Goal: Task Accomplishment & Management: Use online tool/utility

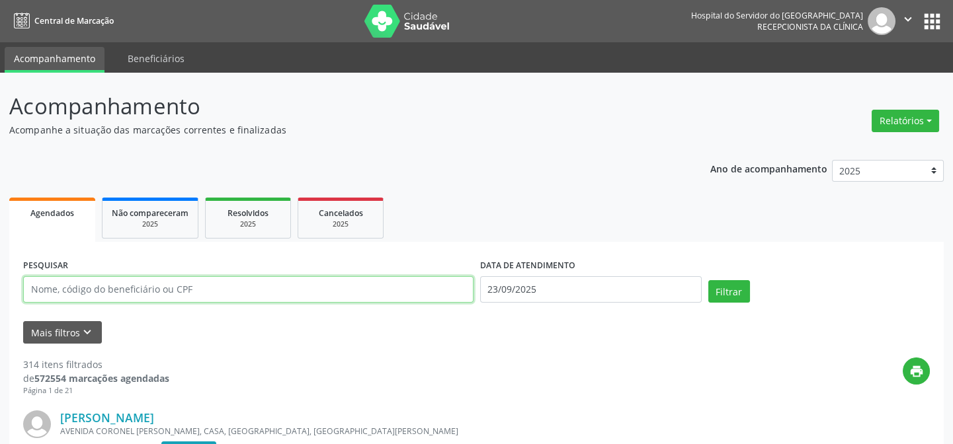
click at [33, 285] on input "text" at bounding box center [248, 289] width 450 height 26
type input "02475939400"
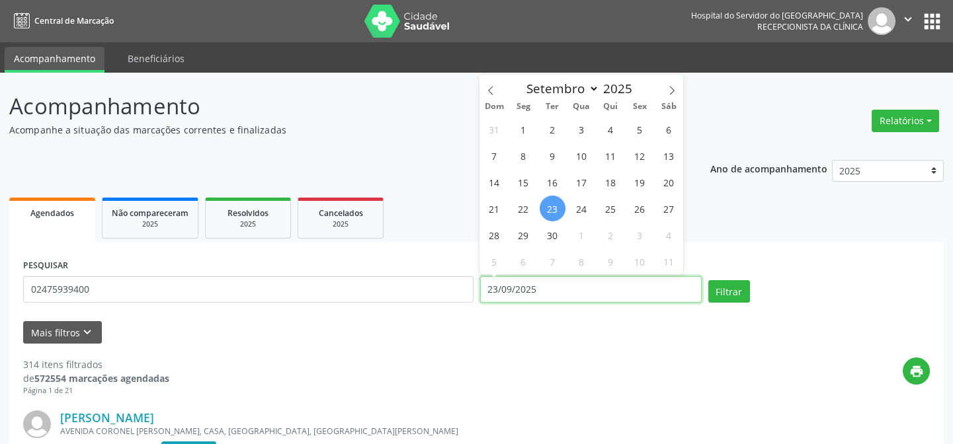
click at [489, 288] on input "23/09/2025" at bounding box center [590, 289] width 221 height 26
click at [708, 280] on button "Filtrar" at bounding box center [729, 291] width 42 height 22
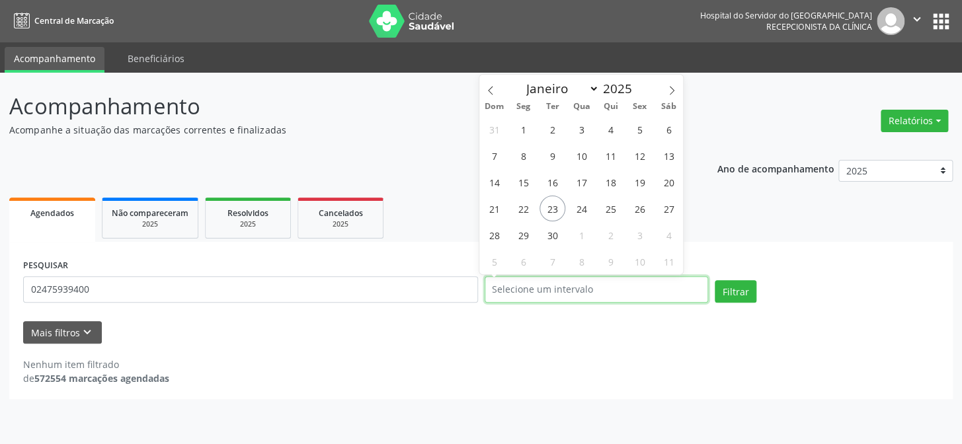
click at [715, 280] on button "Filtrar" at bounding box center [736, 291] width 42 height 22
click at [525, 210] on span "22" at bounding box center [523, 209] width 26 height 26
type input "[DATE]"
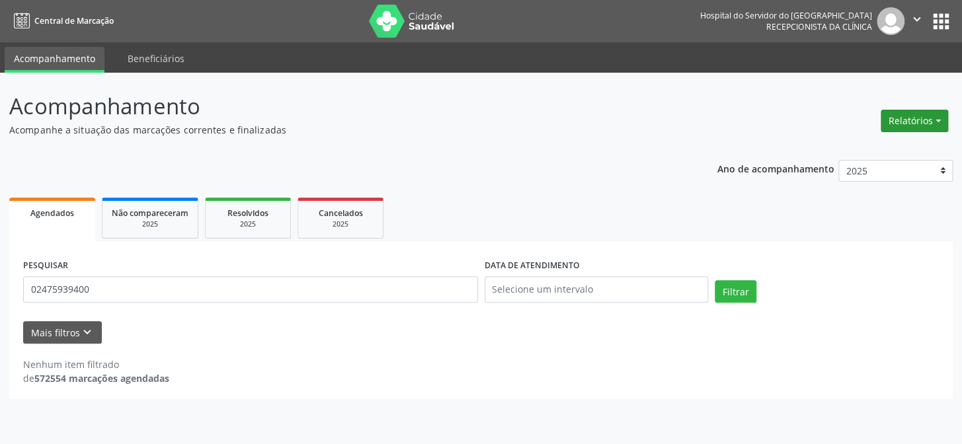
click at [914, 116] on button "Relatórios" at bounding box center [914, 121] width 67 height 22
click at [870, 147] on link "Agendamentos" at bounding box center [877, 148] width 142 height 19
select select "8"
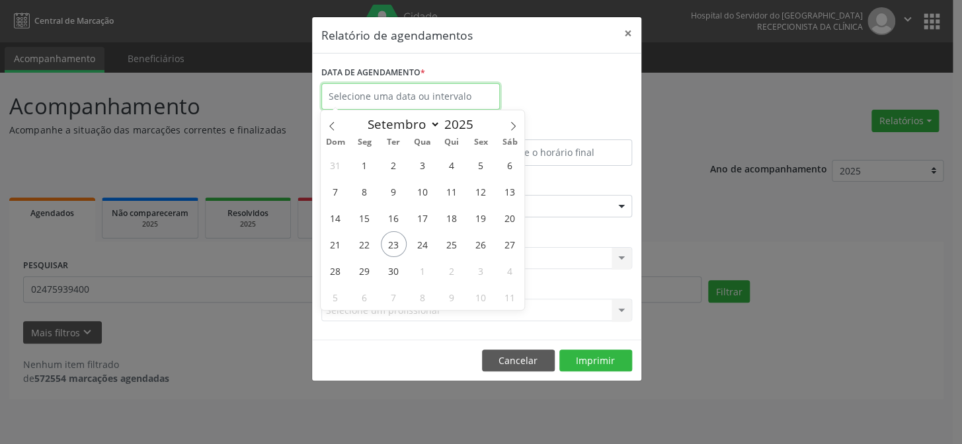
click at [408, 97] on input "text" at bounding box center [410, 96] width 178 height 26
click at [361, 239] on span "22" at bounding box center [365, 244] width 26 height 26
type input "[DATE]"
click at [361, 237] on span "22" at bounding box center [365, 244] width 26 height 26
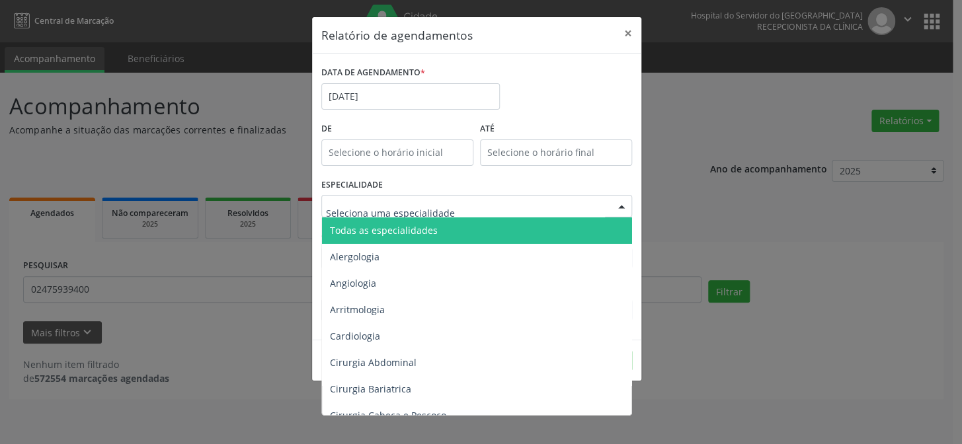
click at [623, 206] on div at bounding box center [622, 207] width 20 height 22
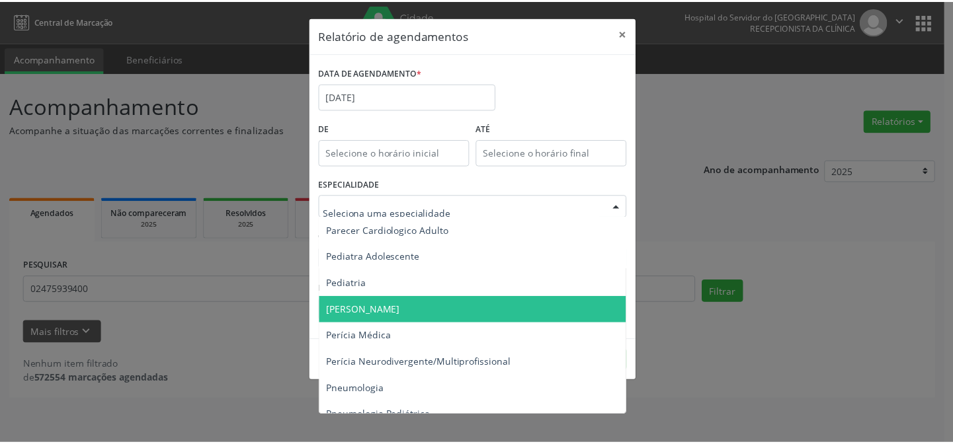
scroll to position [2043, 0]
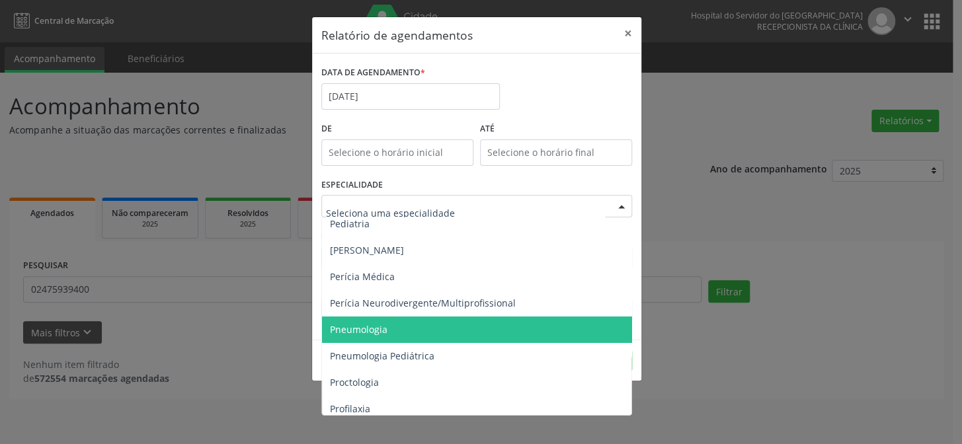
click at [431, 327] on span "Pneumologia" at bounding box center [477, 330] width 311 height 26
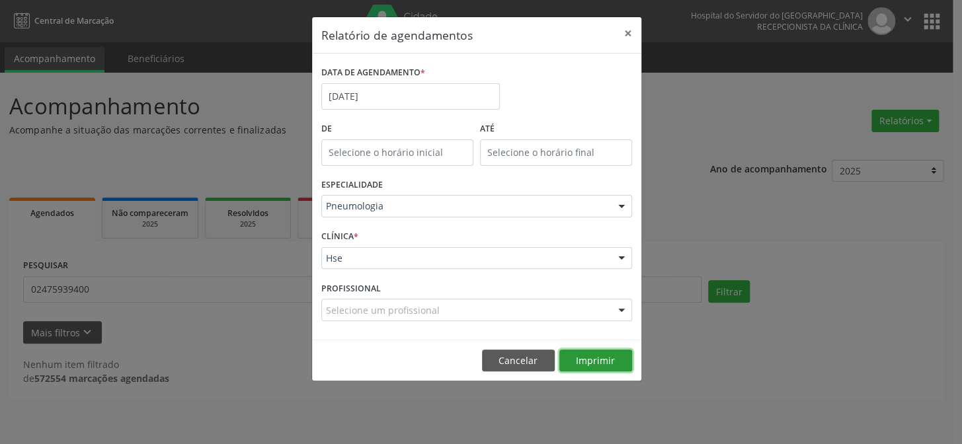
click at [611, 368] on button "Imprimir" at bounding box center [595, 361] width 73 height 22
click at [627, 30] on button "×" at bounding box center [628, 33] width 26 height 32
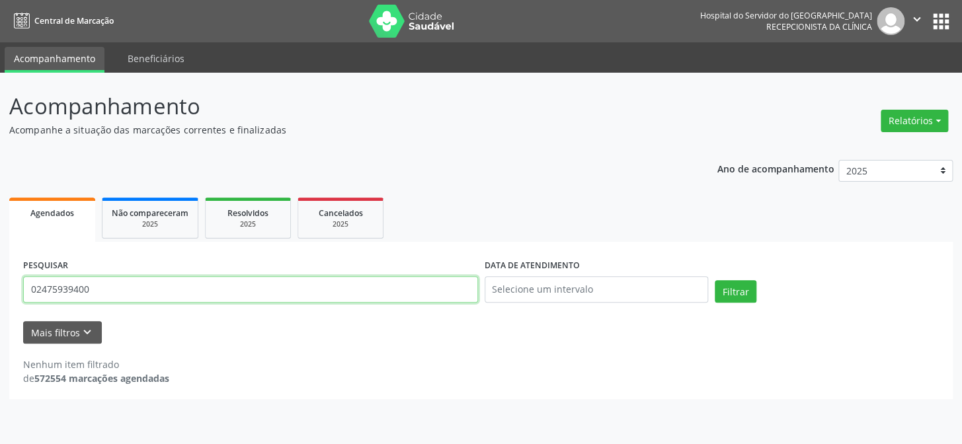
click at [109, 288] on input "02475939400" at bounding box center [250, 289] width 455 height 26
type input "0"
type input "[PERSON_NAME]"
click at [715, 280] on button "Filtrar" at bounding box center [736, 291] width 42 height 22
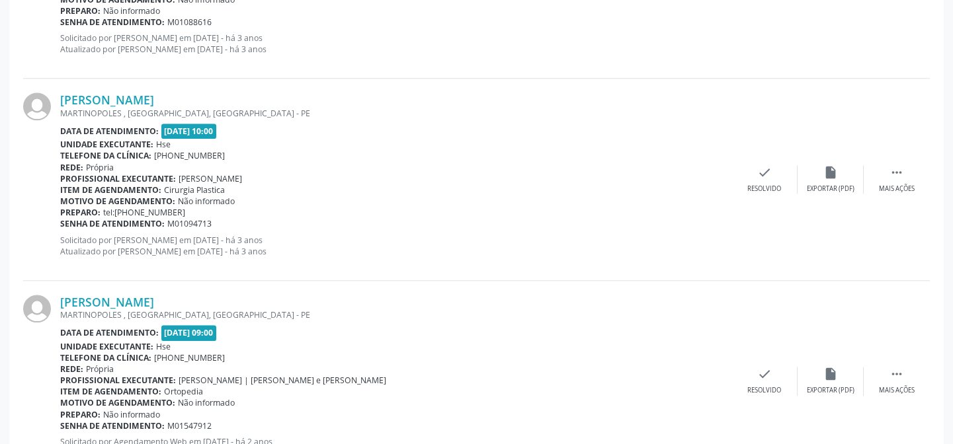
scroll to position [3038, 0]
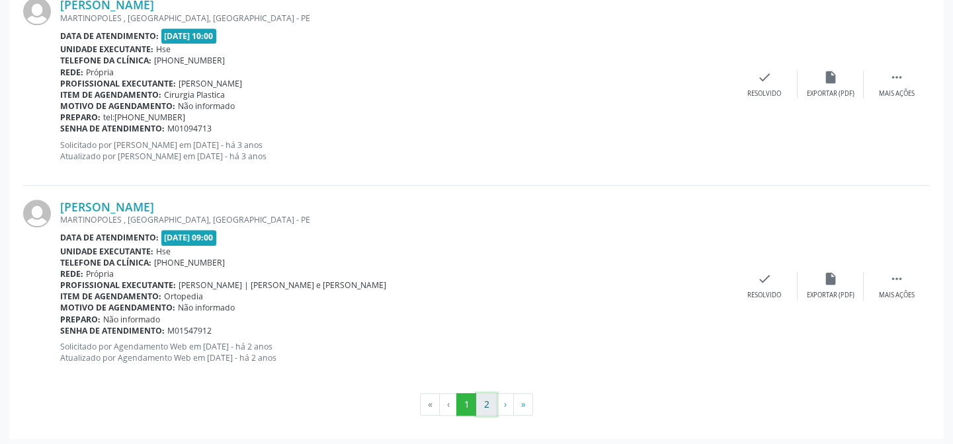
click at [481, 397] on button "2" at bounding box center [486, 404] width 20 height 22
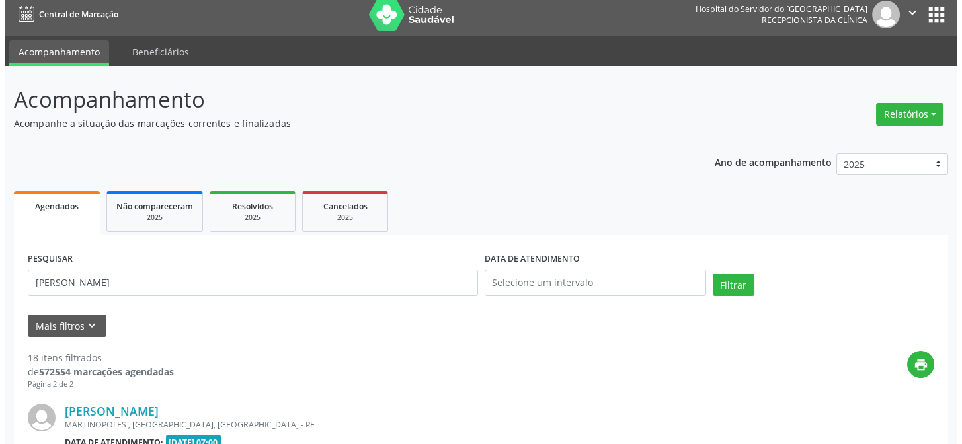
scroll to position [0, 0]
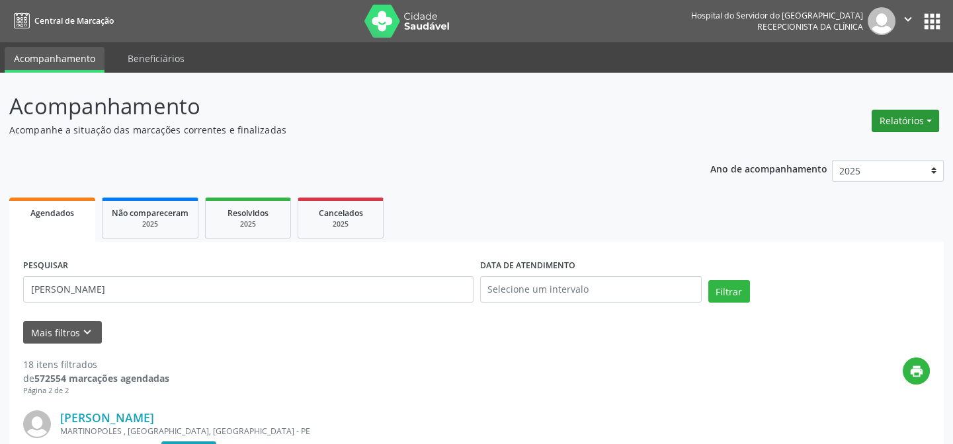
click at [903, 126] on button "Relatórios" at bounding box center [904, 121] width 67 height 22
click at [866, 145] on link "Agendamentos" at bounding box center [868, 148] width 142 height 19
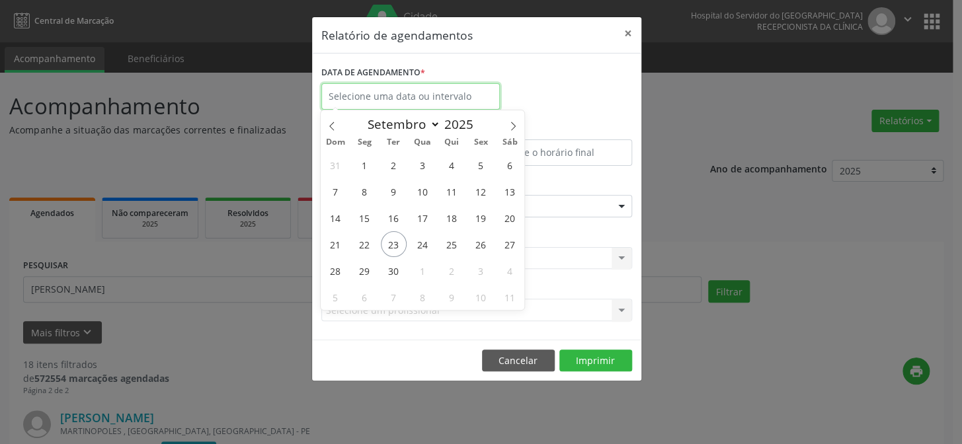
click at [406, 93] on input "text" at bounding box center [410, 96] width 178 height 26
click at [389, 240] on span "23" at bounding box center [394, 244] width 26 height 26
type input "23/09/2025"
click at [389, 239] on span "23" at bounding box center [394, 244] width 26 height 26
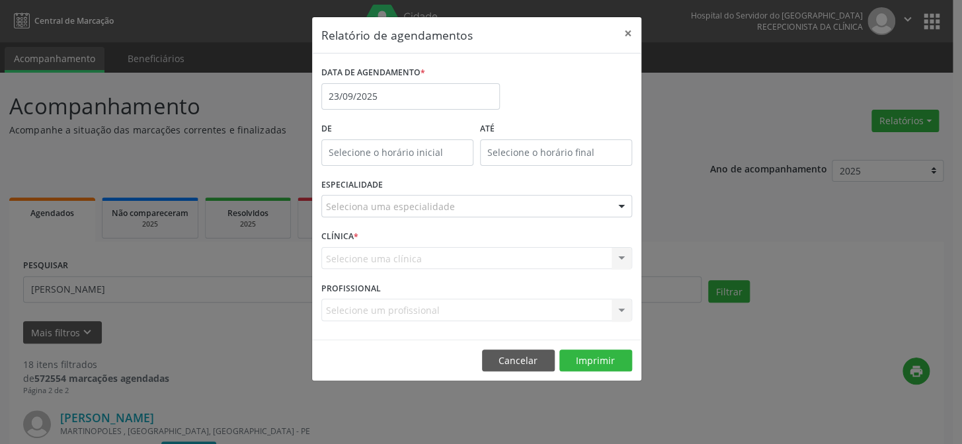
click at [621, 206] on div at bounding box center [622, 207] width 20 height 22
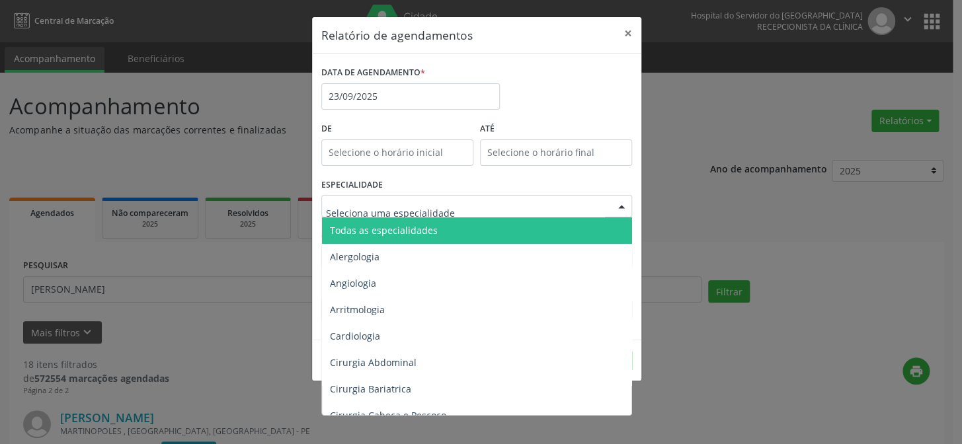
click at [586, 228] on span "Todas as especialidades" at bounding box center [477, 230] width 311 height 26
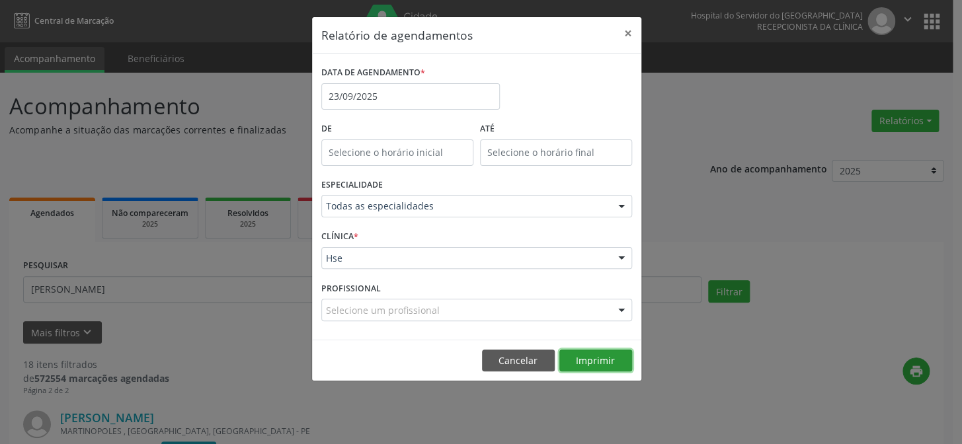
click at [605, 361] on button "Imprimir" at bounding box center [595, 361] width 73 height 22
